Goal: Transaction & Acquisition: Purchase product/service

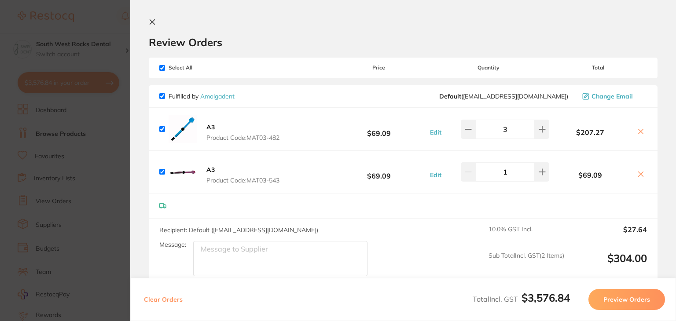
click at [152, 23] on icon at bounding box center [152, 21] width 7 height 7
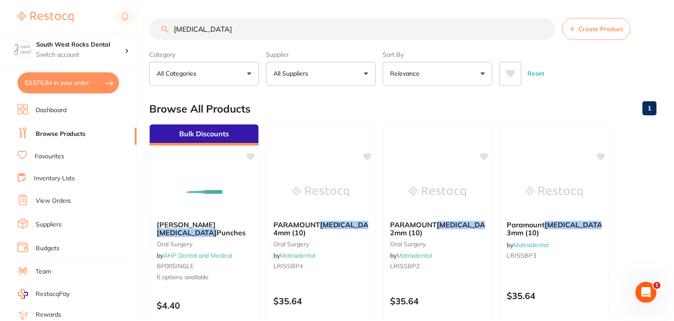
scroll to position [109, 0]
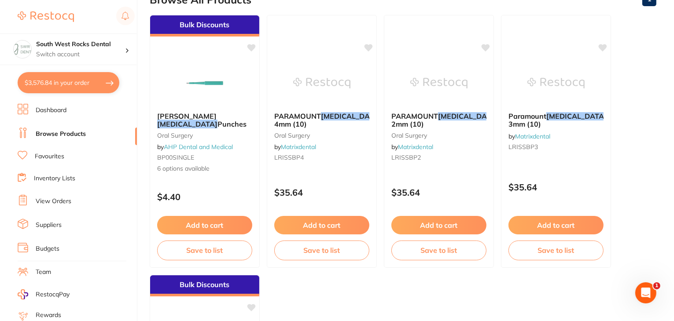
click at [54, 130] on link "Browse Products" at bounding box center [61, 134] width 50 height 9
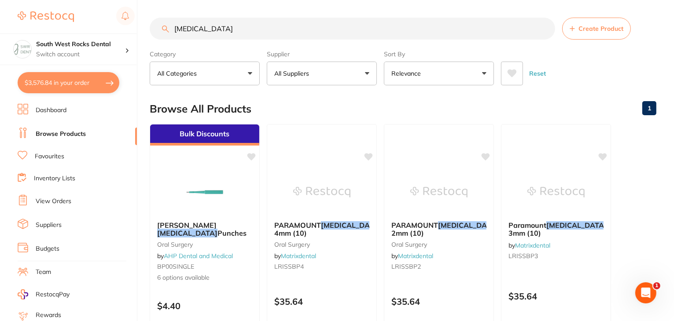
click at [203, 26] on input "[MEDICAL_DATA]" at bounding box center [352, 29] width 405 height 22
type input "b"
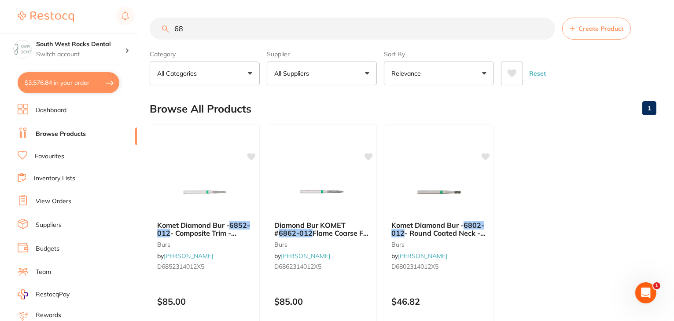
type input "6"
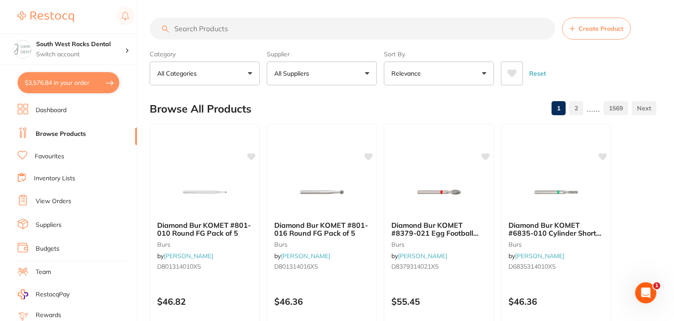
click at [55, 155] on link "Favourites" at bounding box center [49, 156] width 29 height 9
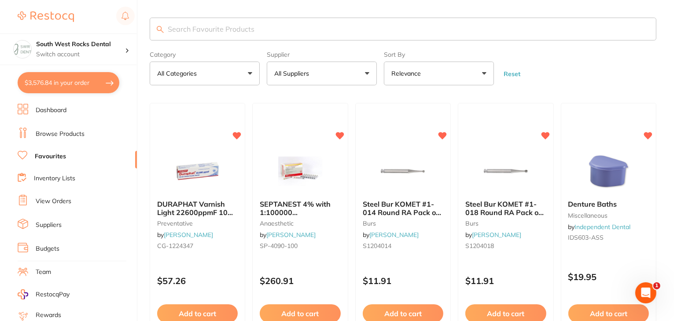
drag, startPoint x: 674, startPoint y: 316, endPoint x: 634, endPoint y: 96, distance: 224.1
drag, startPoint x: 673, startPoint y: 16, endPoint x: 669, endPoint y: 38, distance: 22.8
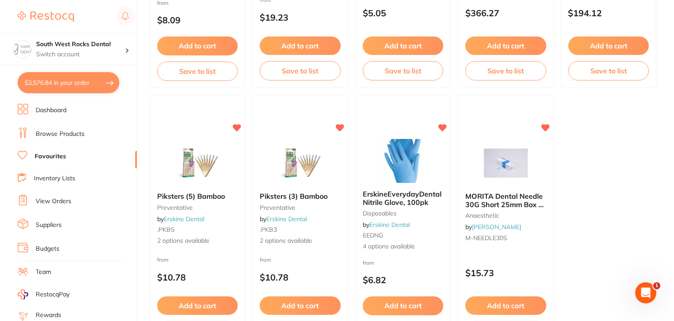
scroll to position [2680, 0]
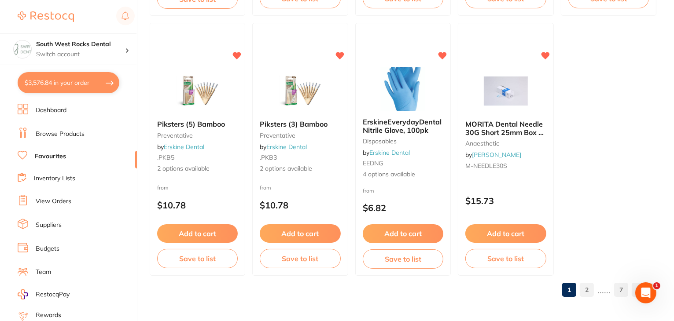
click at [588, 290] on link "2" at bounding box center [586, 290] width 14 height 18
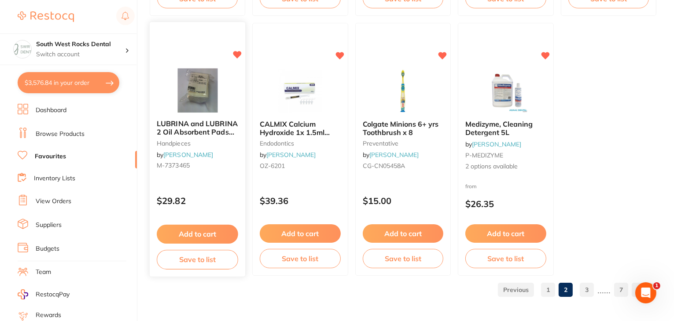
scroll to position [0, 0]
click at [212, 125] on span "LUBRINA and LUBRINA 2 Oil Absorbent Pads Pkt 5" at bounding box center [197, 132] width 81 height 25
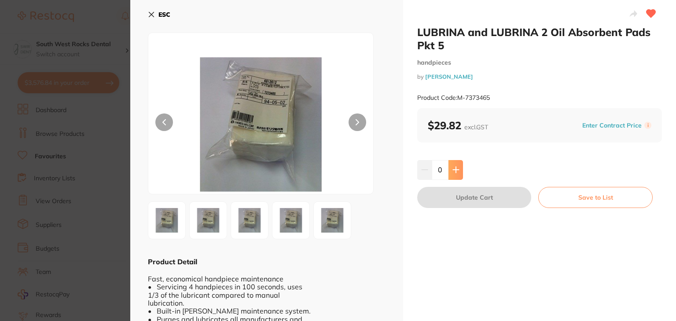
click at [456, 165] on button at bounding box center [455, 169] width 15 height 19
type input "1"
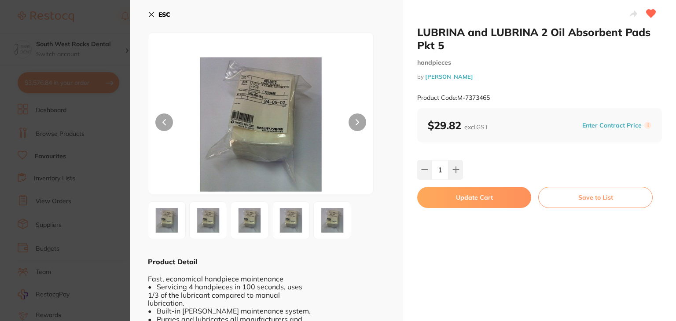
click at [475, 194] on button "Update Cart" at bounding box center [474, 197] width 114 height 21
checkbox input "false"
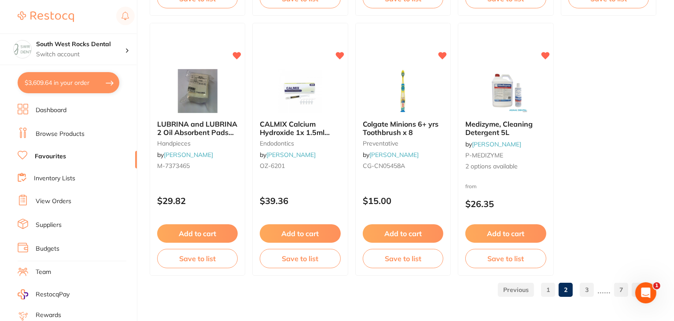
click at [588, 287] on link "3" at bounding box center [586, 290] width 14 height 18
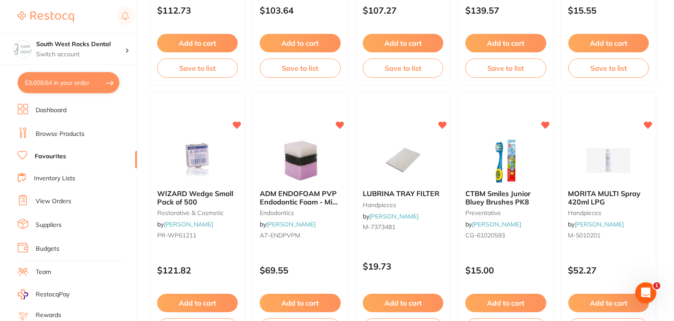
scroll to position [2094, 0]
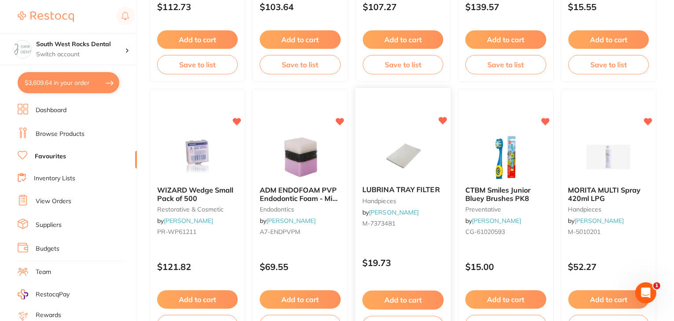
click at [404, 159] on img at bounding box center [403, 157] width 58 height 44
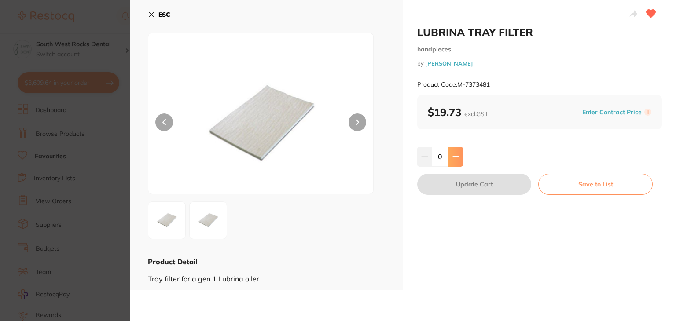
click at [453, 156] on icon at bounding box center [456, 157] width 6 height 6
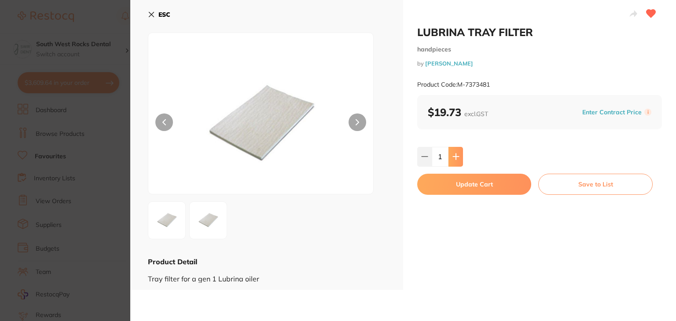
click at [453, 156] on icon at bounding box center [456, 157] width 6 height 6
type input "5"
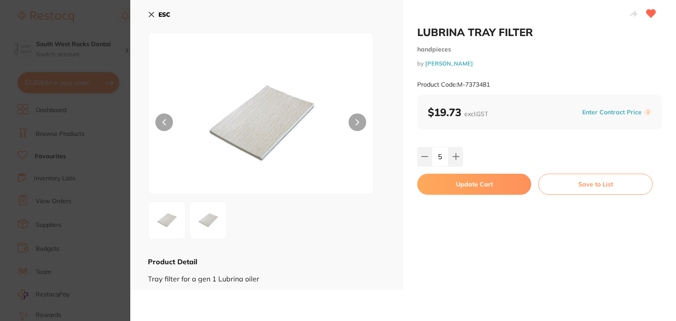
click at [466, 183] on button "Update Cart" at bounding box center [474, 184] width 114 height 21
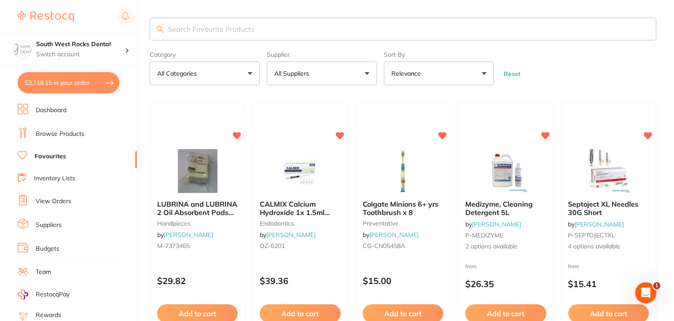
click at [367, 76] on button "All Suppliers" at bounding box center [322, 74] width 110 height 24
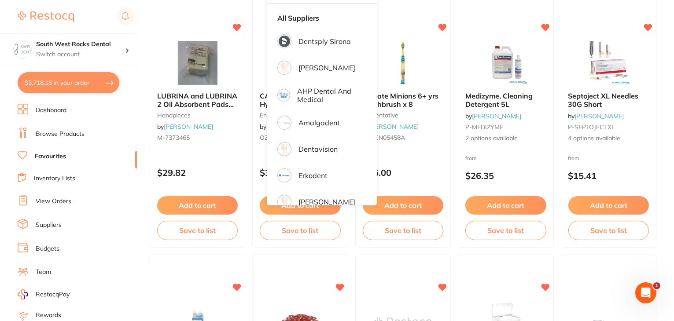
scroll to position [112, 0]
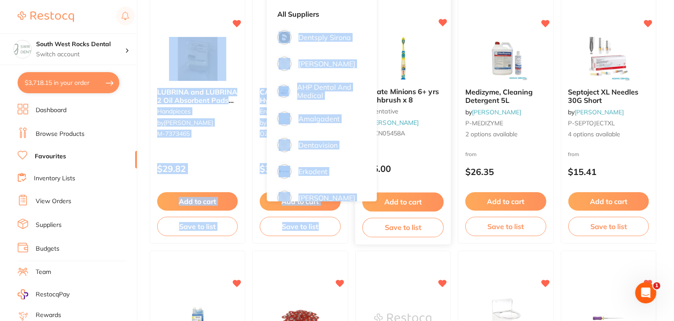
drag, startPoint x: 375, startPoint y: 10, endPoint x: 380, endPoint y: 9, distance: 4.5
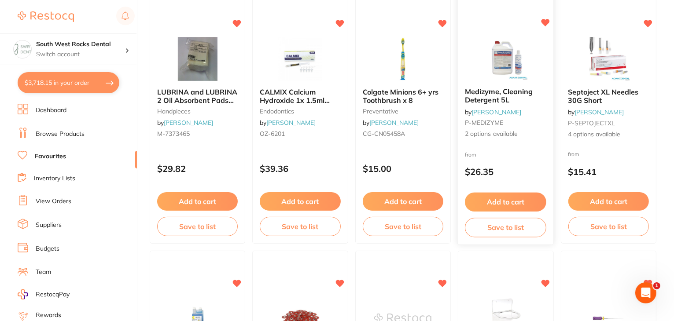
click at [463, 9] on div at bounding box center [506, 1] width 96 height 22
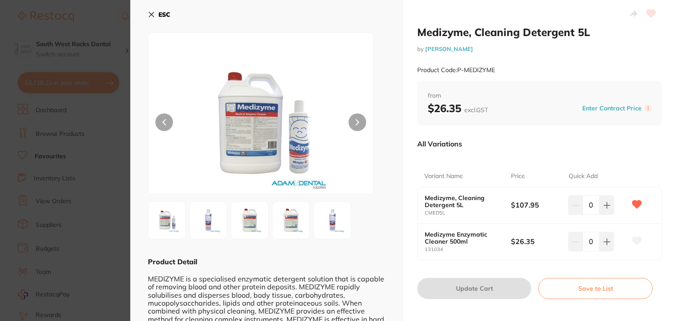
click at [150, 15] on icon at bounding box center [151, 14] width 7 height 7
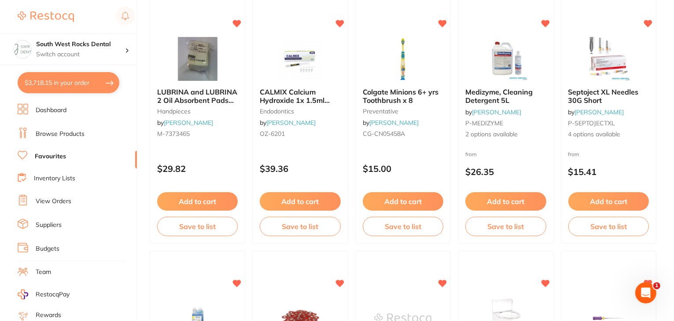
click at [64, 81] on button "$3,718.15 in your order" at bounding box center [69, 82] width 102 height 21
checkbox input "true"
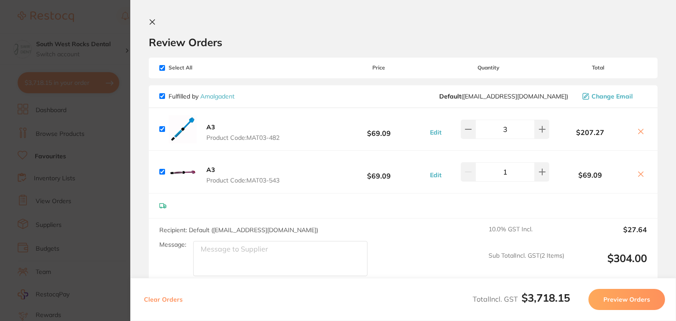
click at [163, 66] on input "checkbox" at bounding box center [162, 68] width 6 height 6
checkbox input "false"
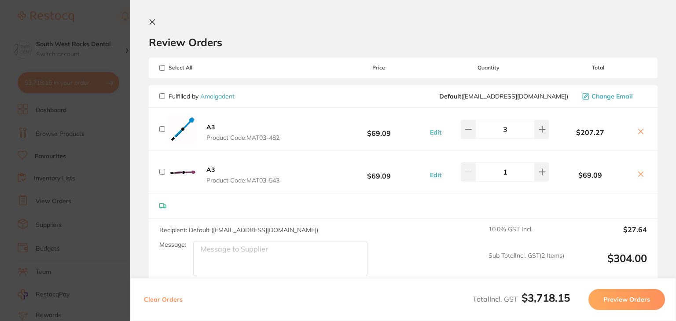
checkbox input "false"
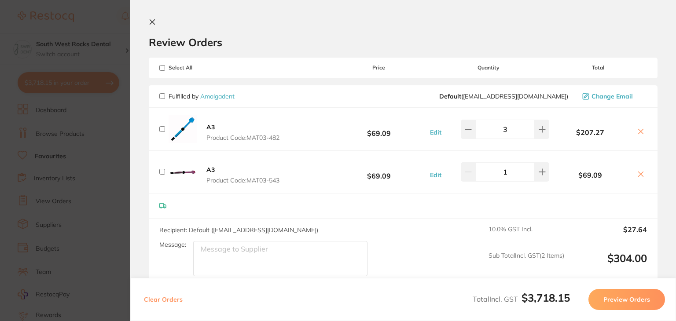
checkbox input "false"
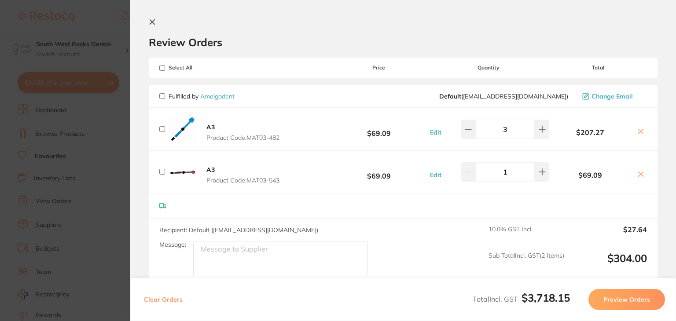
checkbox input "false"
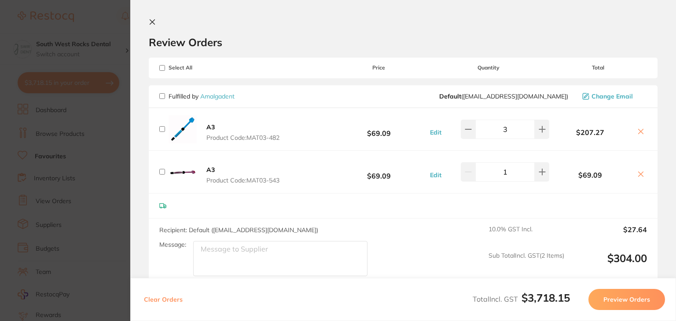
checkbox input "false"
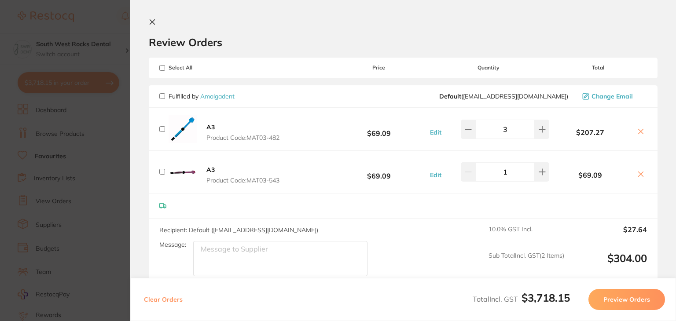
checkbox input "false"
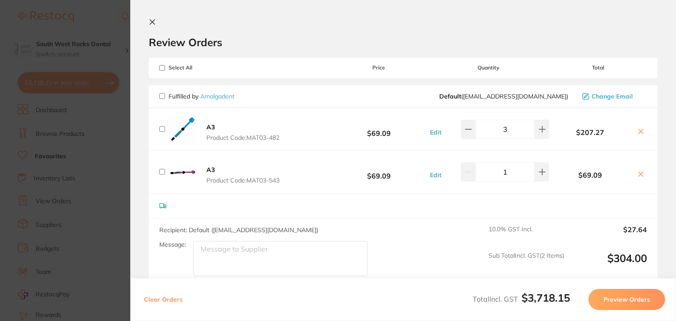
checkbox input "false"
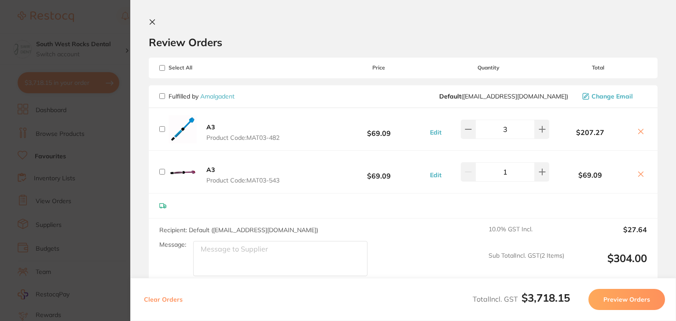
checkbox input "false"
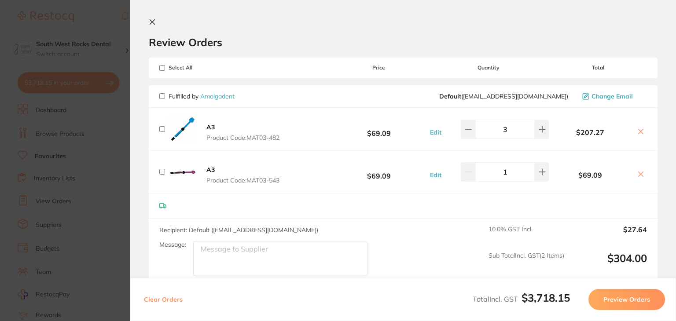
checkbox input "false"
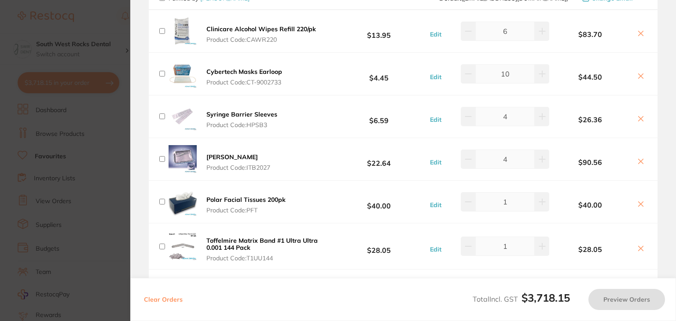
scroll to position [1420, 0]
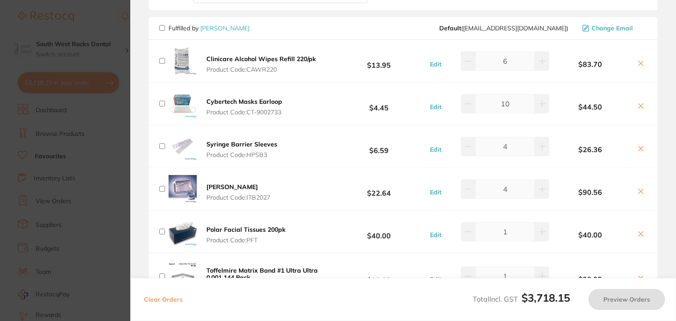
click at [162, 25] on input "checkbox" at bounding box center [162, 28] width 6 height 6
checkbox input "true"
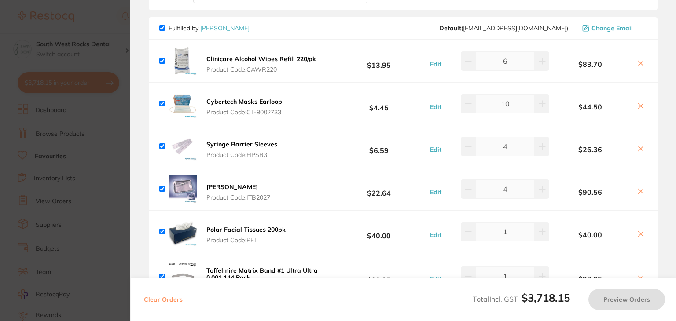
checkbox input "true"
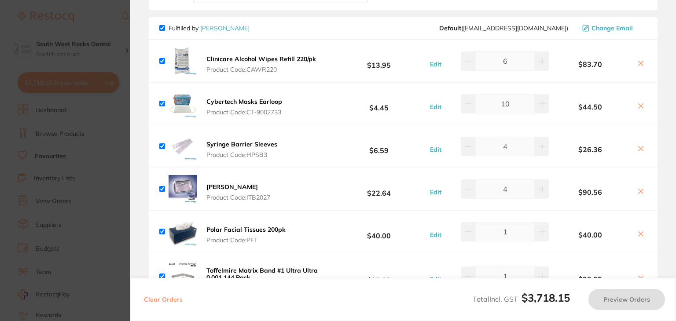
checkbox input "true"
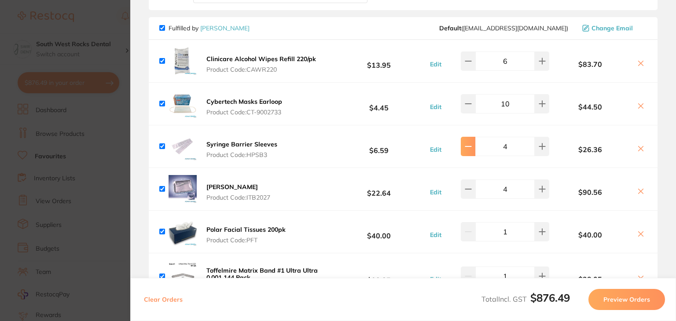
click at [466, 146] on icon at bounding box center [468, 146] width 6 height 0
type input "3"
click at [156, 28] on div "Fulfilled by [PERSON_NAME] Default ( [EMAIL_ADDRESS][DOMAIN_NAME] ) Change Email" at bounding box center [403, 28] width 509 height 23
click at [163, 25] on input "checkbox" at bounding box center [162, 28] width 6 height 6
checkbox input "false"
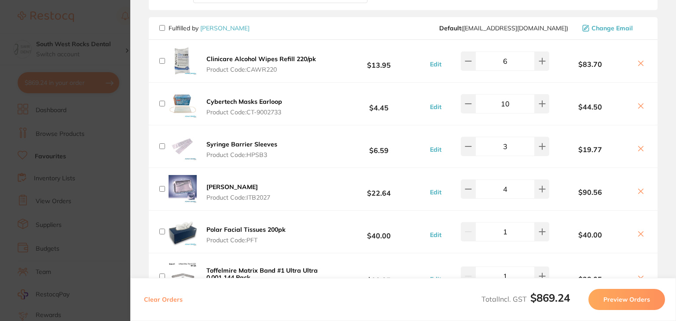
checkbox input "false"
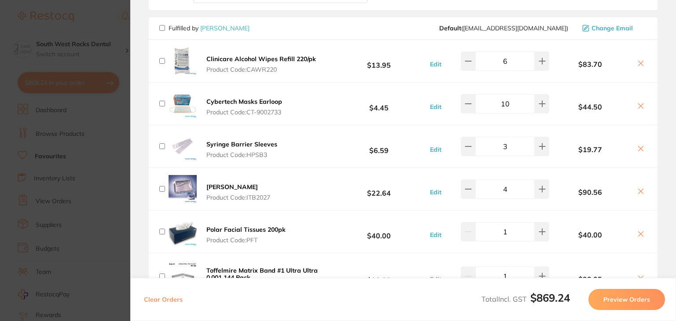
checkbox input "false"
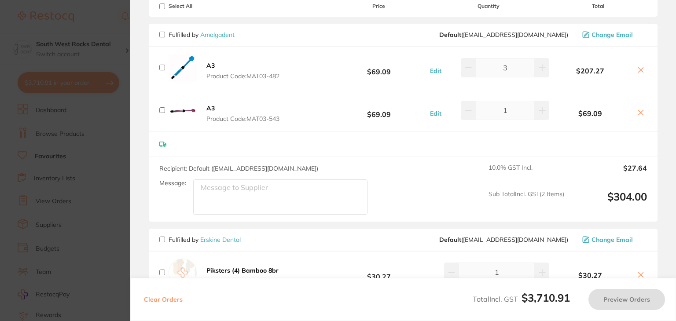
scroll to position [0, 0]
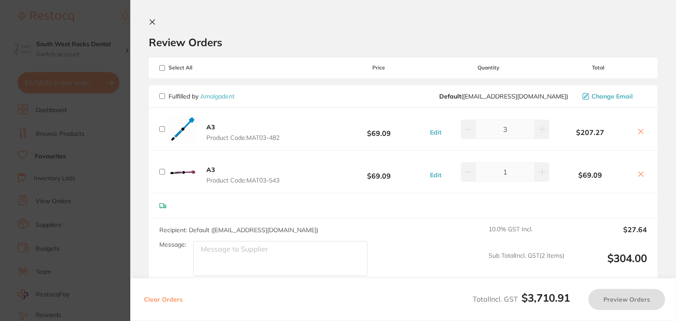
click at [164, 67] on input "checkbox" at bounding box center [162, 68] width 6 height 6
checkbox input "true"
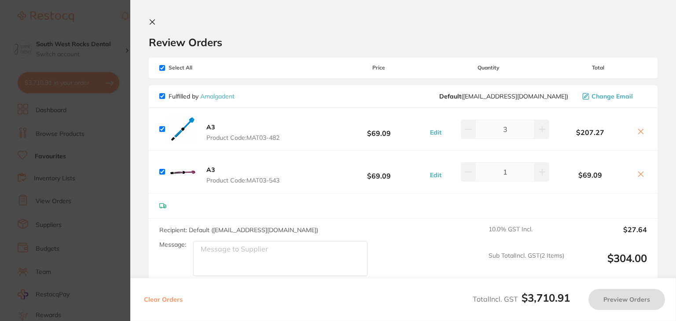
checkbox input "true"
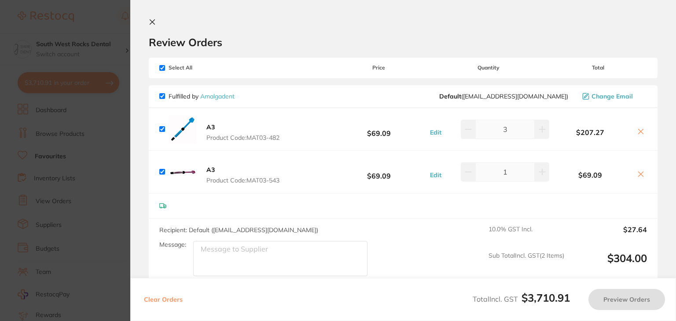
checkbox input "true"
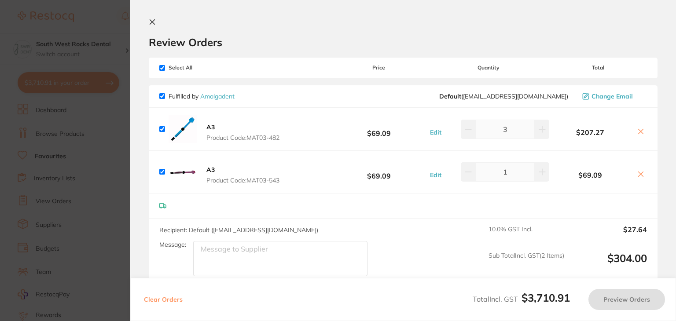
checkbox input "true"
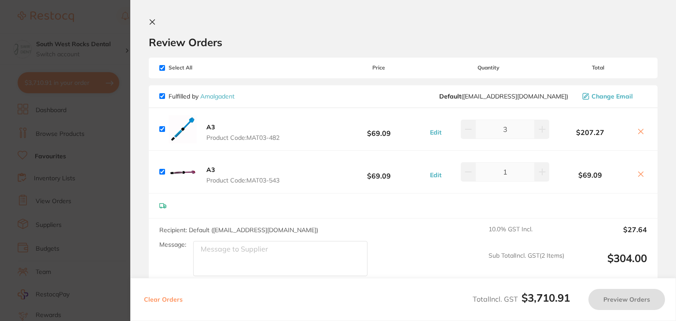
checkbox input "true"
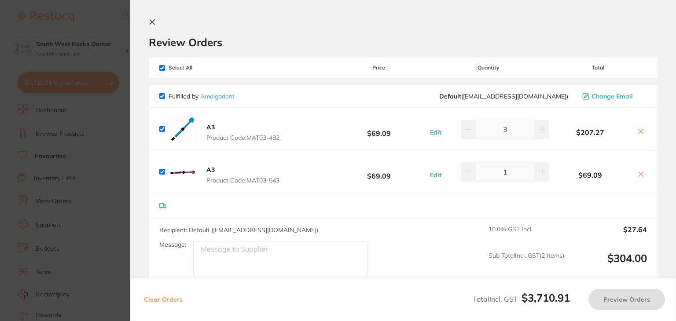
checkbox input "true"
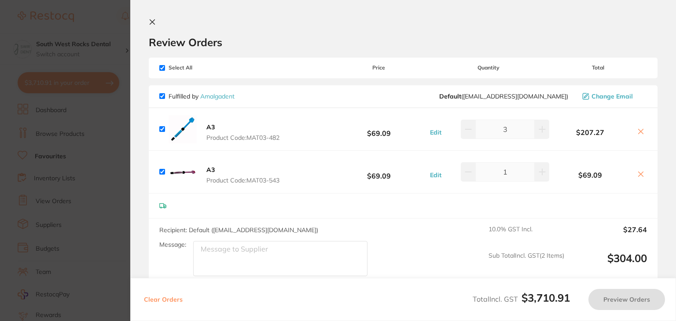
checkbox input "true"
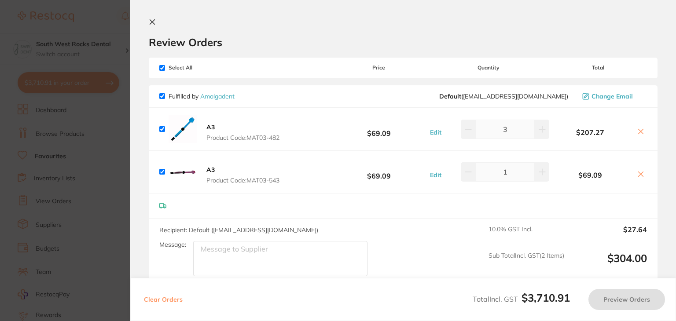
checkbox input "true"
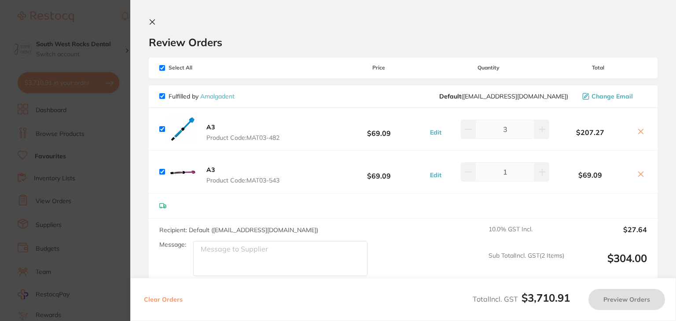
checkbox input "true"
click at [625, 300] on button "Preview Orders" at bounding box center [626, 299] width 77 height 21
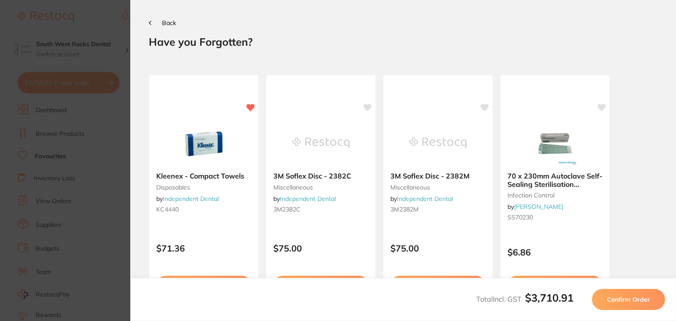
click at [625, 300] on span "Confirm Order" at bounding box center [628, 300] width 43 height 8
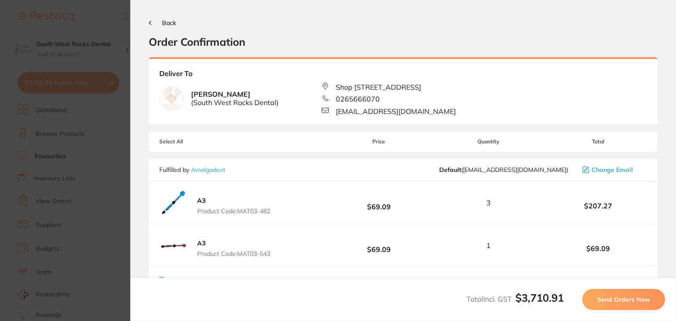
click at [625, 300] on span "Send Orders Now" at bounding box center [623, 300] width 53 height 8
